Goal: Navigation & Orientation: Find specific page/section

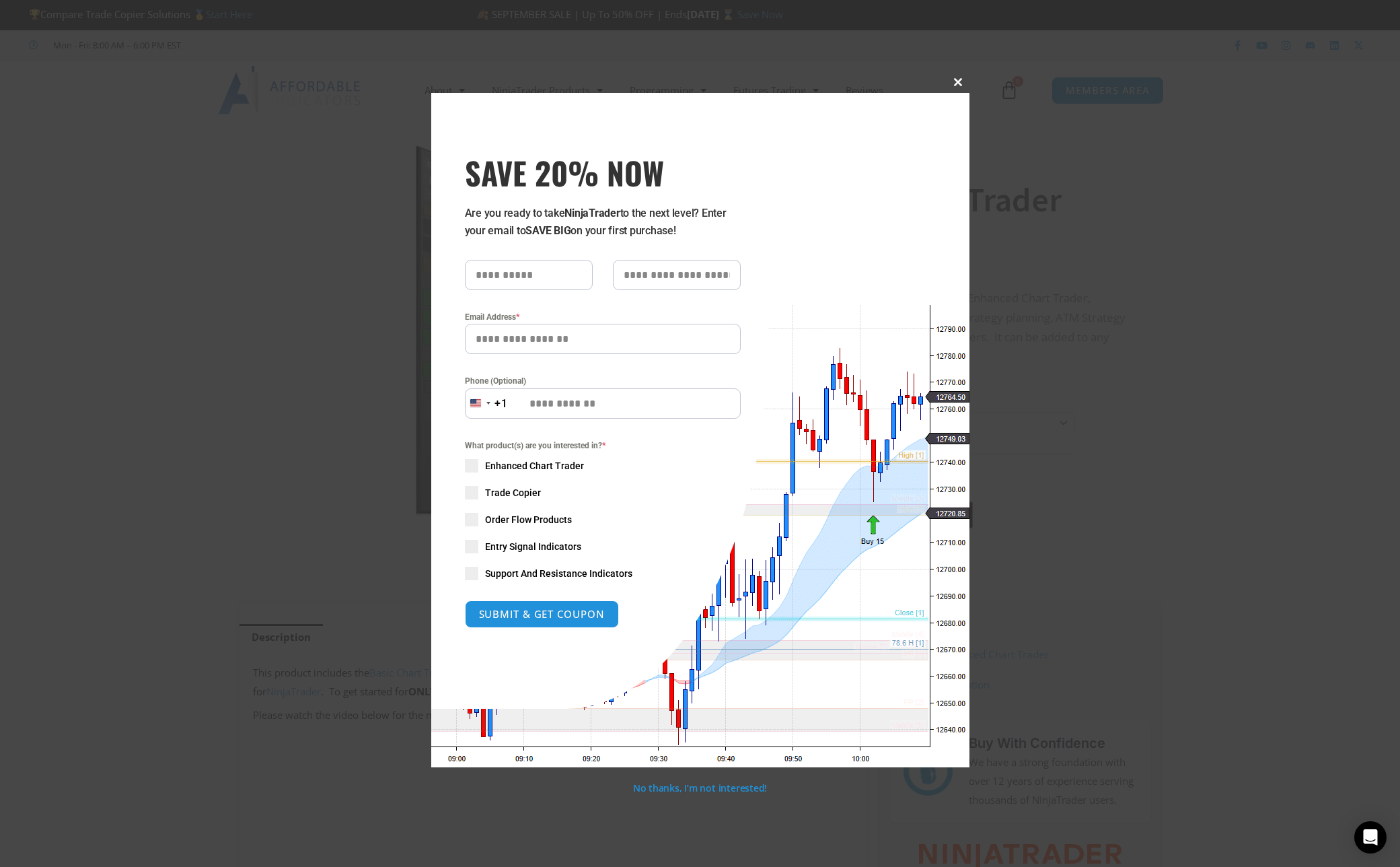
click at [957, 82] on span at bounding box center [959, 82] width 22 height 8
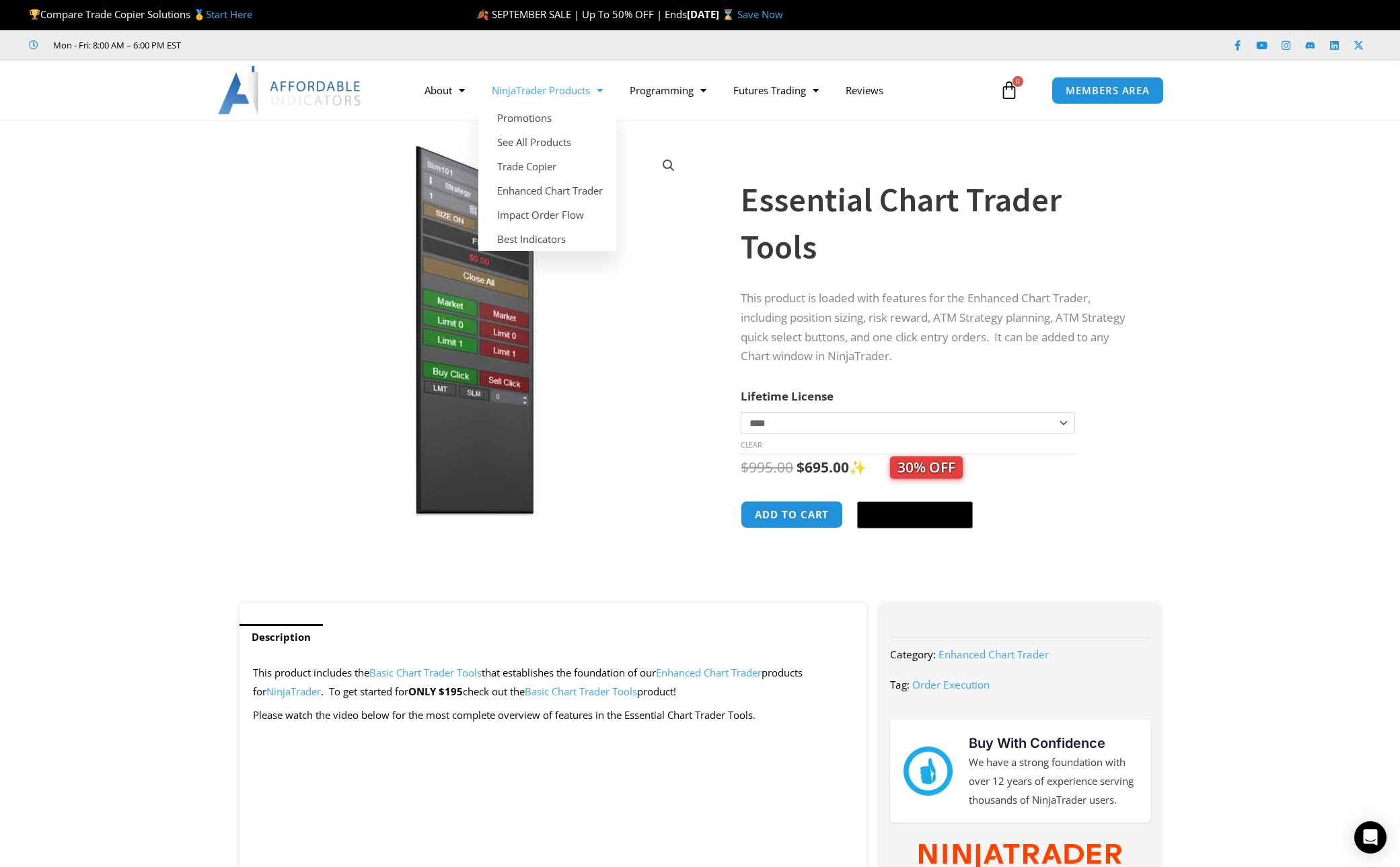
click at [549, 92] on link "NinjaTrader Products" at bounding box center [548, 90] width 138 height 31
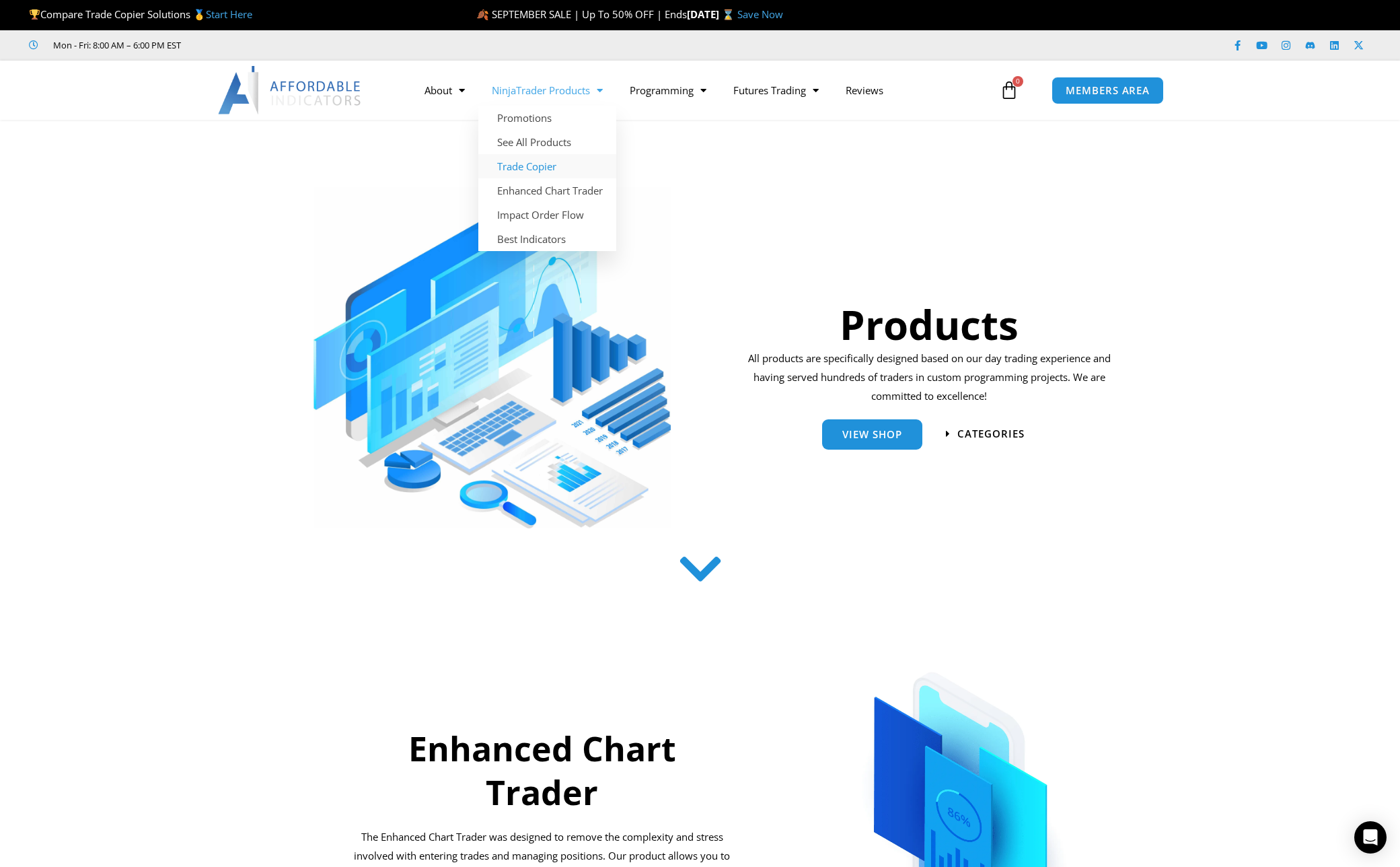
click at [574, 167] on link "Trade Copier" at bounding box center [548, 166] width 138 height 25
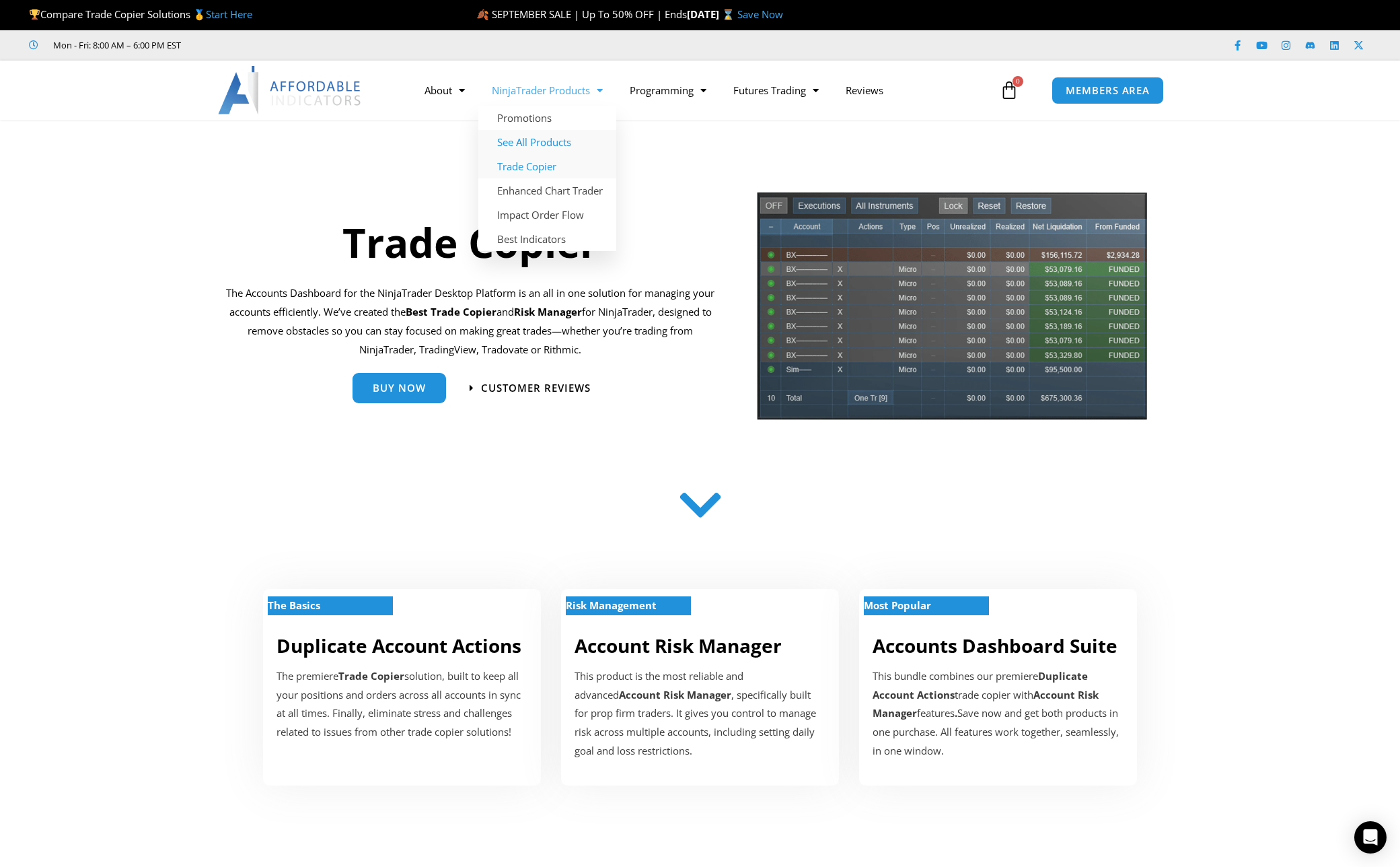
click at [573, 139] on link "See All Products" at bounding box center [548, 142] width 138 height 25
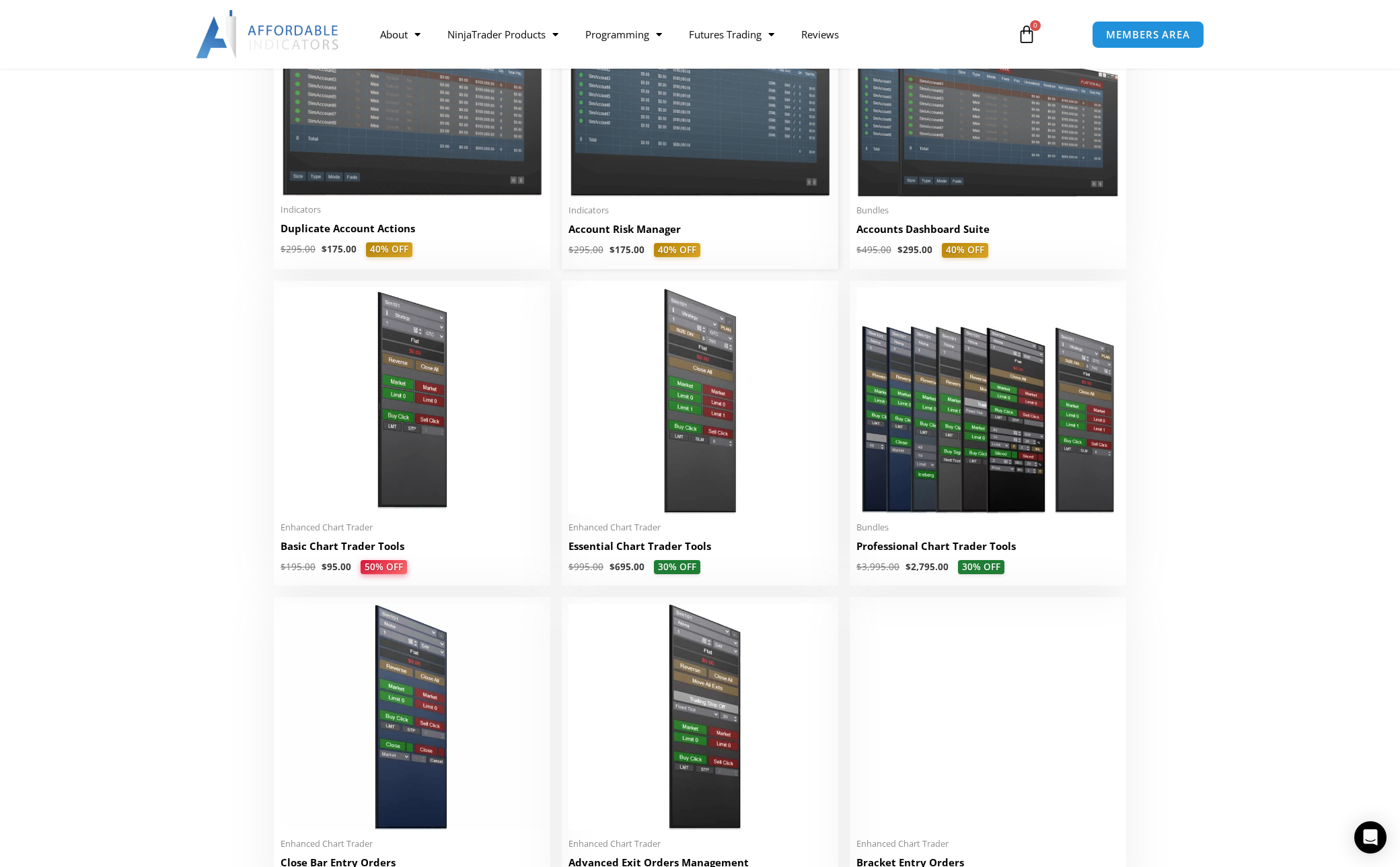
scroll to position [402, 0]
